Goal: Task Accomplishment & Management: Manage account settings

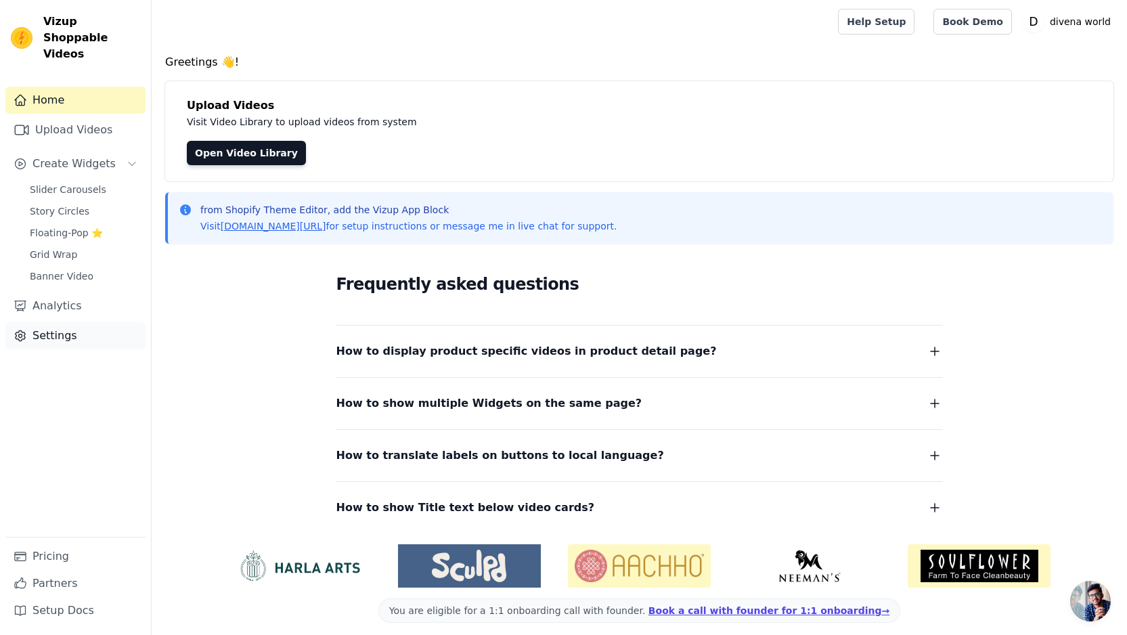
click at [77, 322] on link "Settings" at bounding box center [75, 335] width 140 height 27
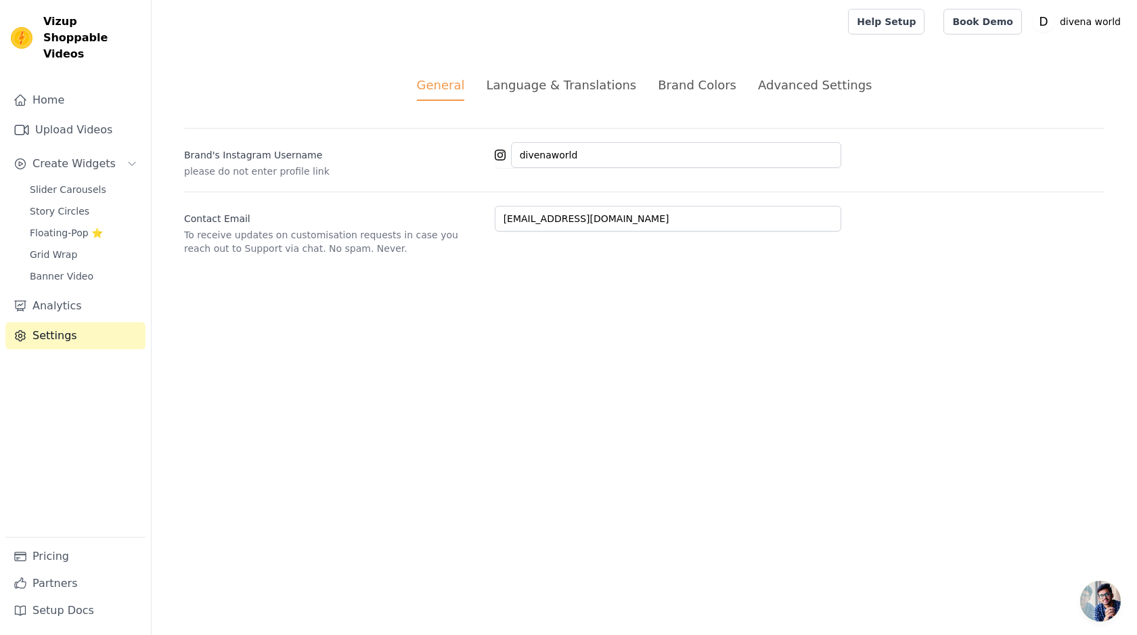
click at [680, 89] on div "Brand Colors" at bounding box center [697, 85] width 79 height 18
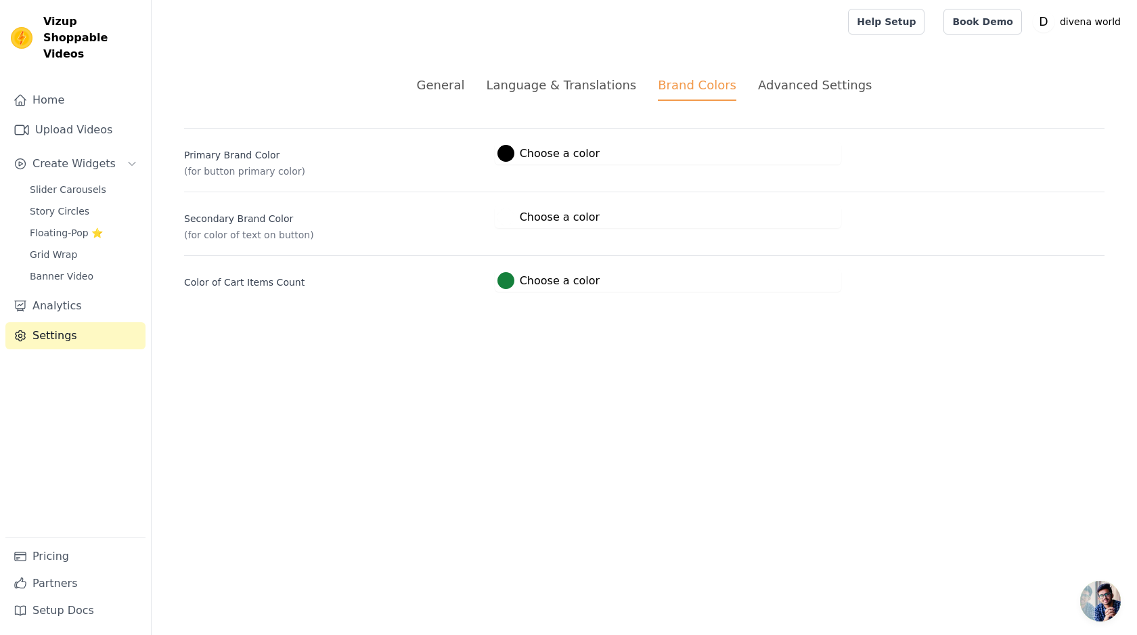
click at [795, 91] on div "Advanced Settings" at bounding box center [815, 85] width 114 height 18
